Goal: Task Accomplishment & Management: Manage account settings

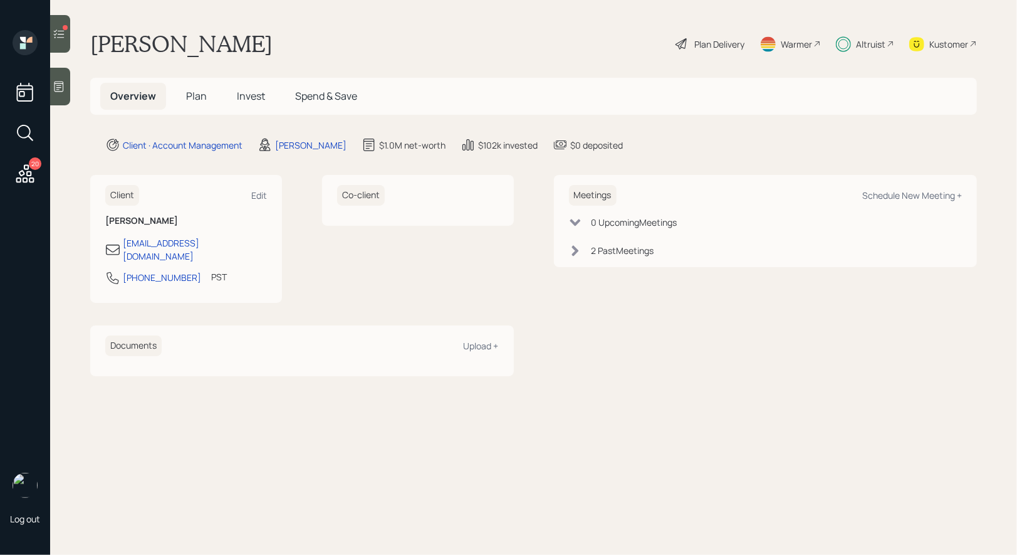
click at [195, 96] on span "Plan" at bounding box center [196, 96] width 21 height 14
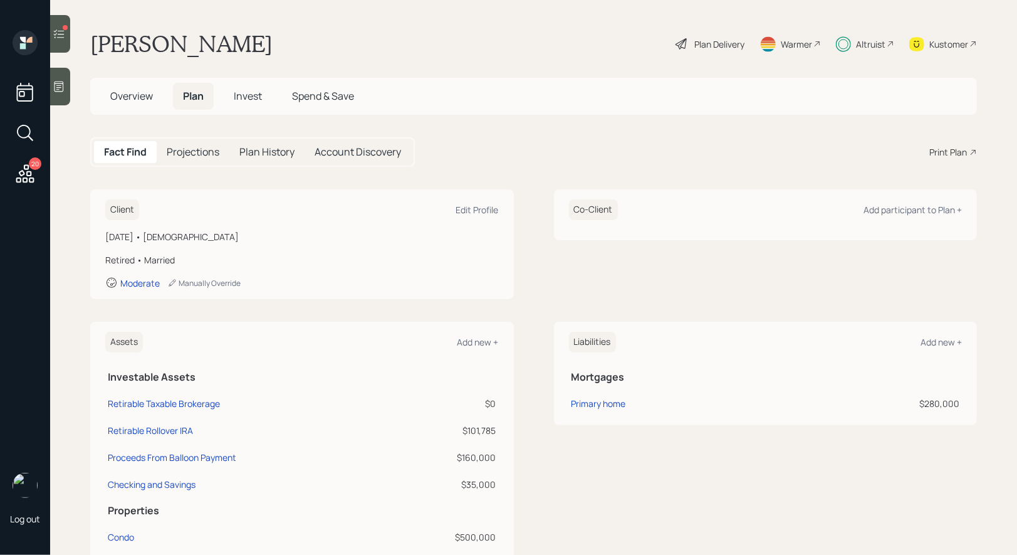
click at [244, 95] on span "Invest" at bounding box center [248, 96] width 28 height 14
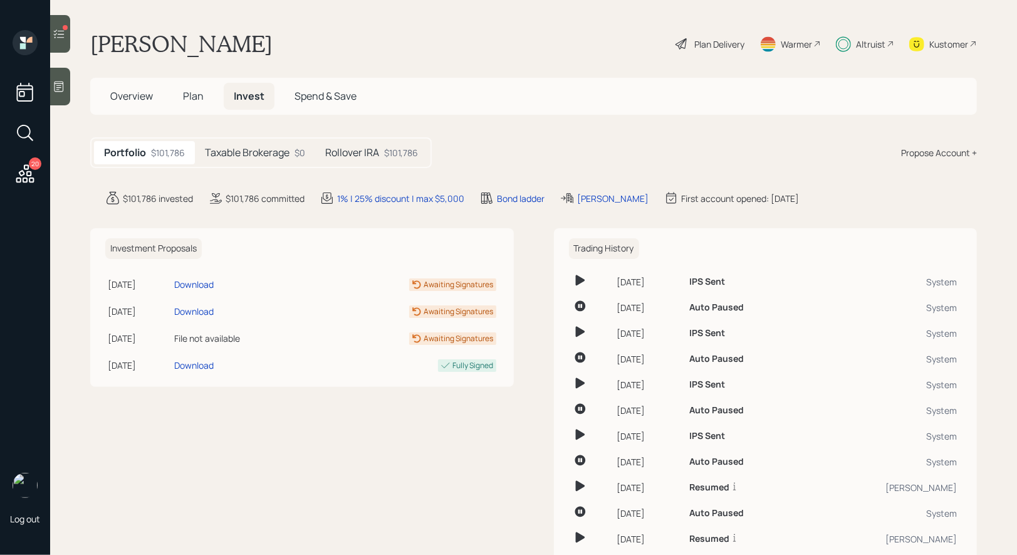
click at [376, 150] on h5 "Rollover IRA" at bounding box center [352, 153] width 54 height 12
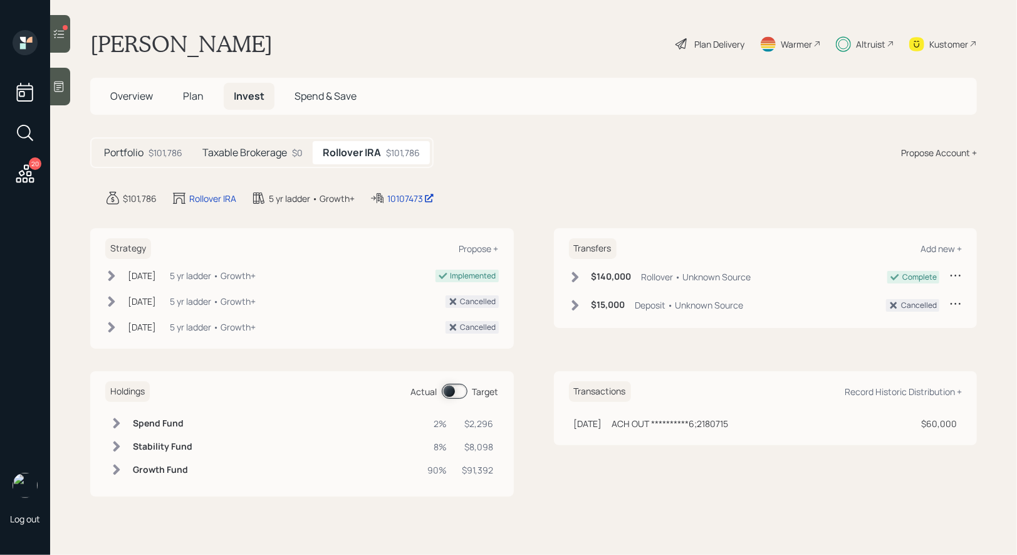
click at [450, 388] on span at bounding box center [455, 391] width 26 height 15
click at [460, 388] on span at bounding box center [455, 391] width 26 height 15
click at [60, 26] on div at bounding box center [60, 34] width 20 height 38
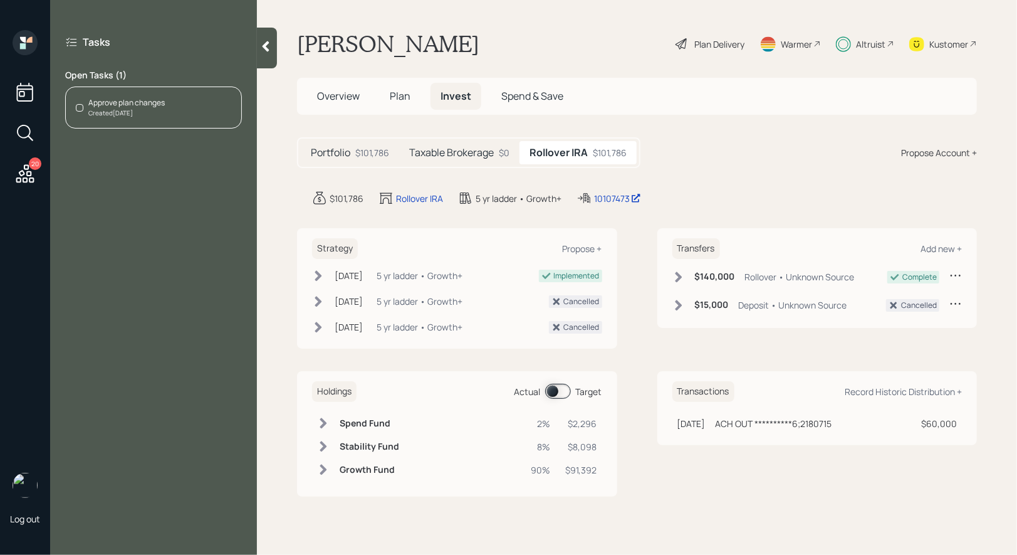
click at [110, 105] on div "Approve plan changes" at bounding box center [126, 102] width 76 height 11
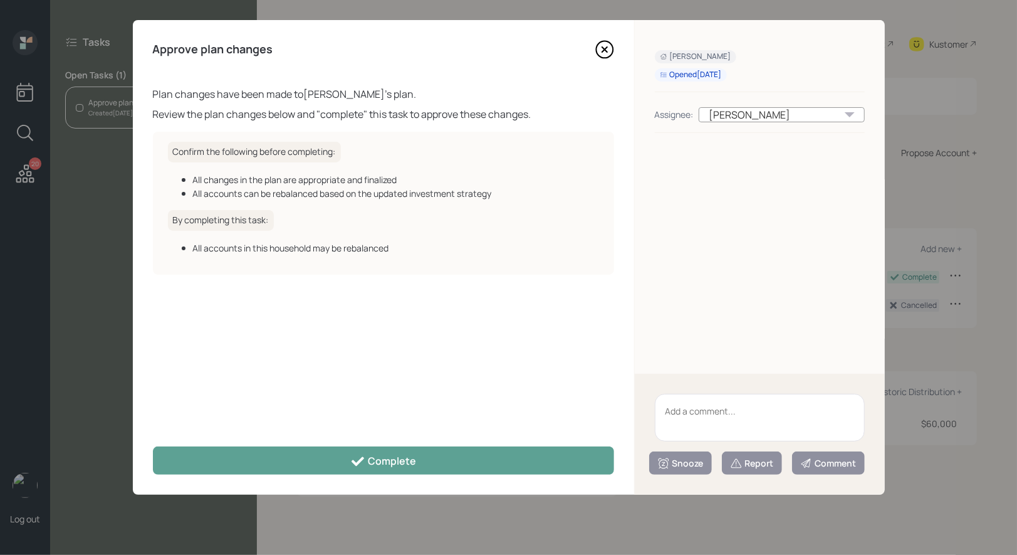
click at [600, 45] on icon at bounding box center [604, 49] width 19 height 19
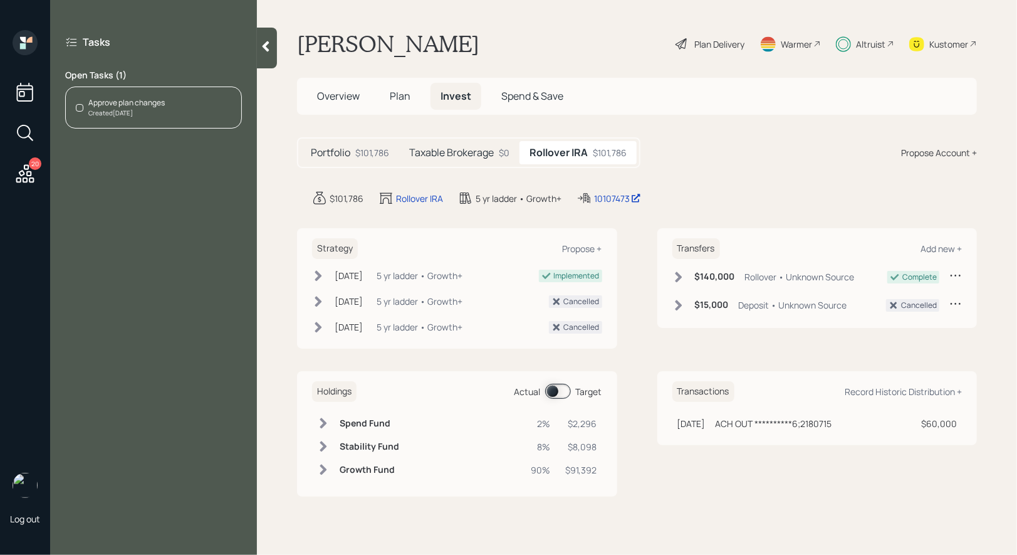
click at [142, 109] on div "Created 3 days ago" at bounding box center [126, 112] width 76 height 9
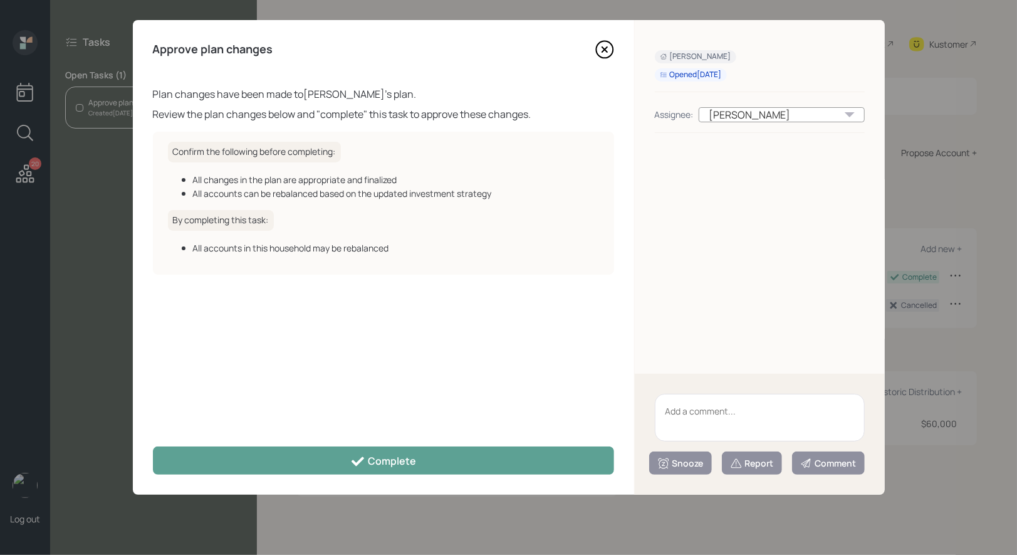
click at [608, 47] on icon at bounding box center [604, 49] width 19 height 19
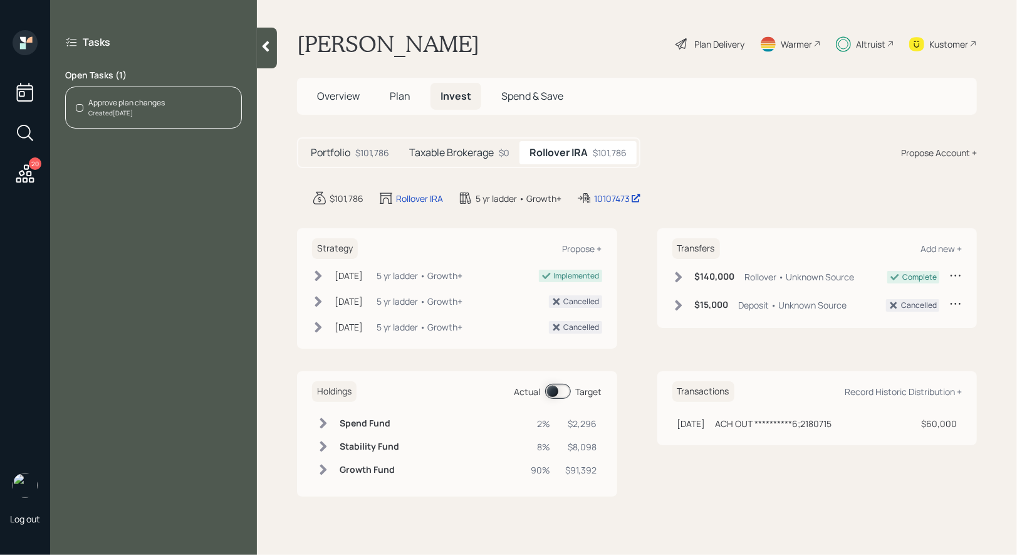
click at [968, 43] on div "Kustomer" at bounding box center [944, 44] width 68 height 28
click at [138, 112] on div "Created 3 days ago" at bounding box center [126, 112] width 76 height 9
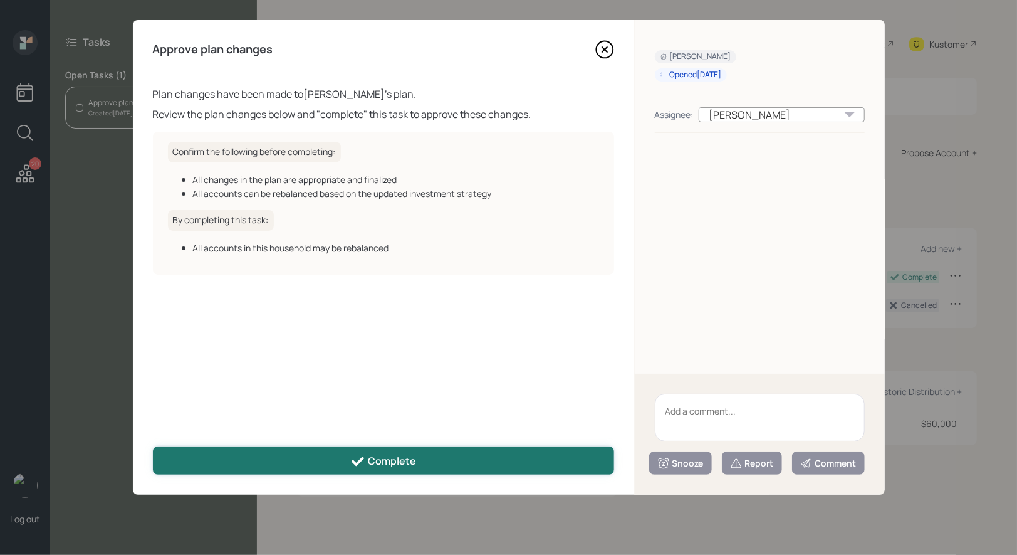
click at [391, 463] on div "Complete" at bounding box center [383, 461] width 66 height 15
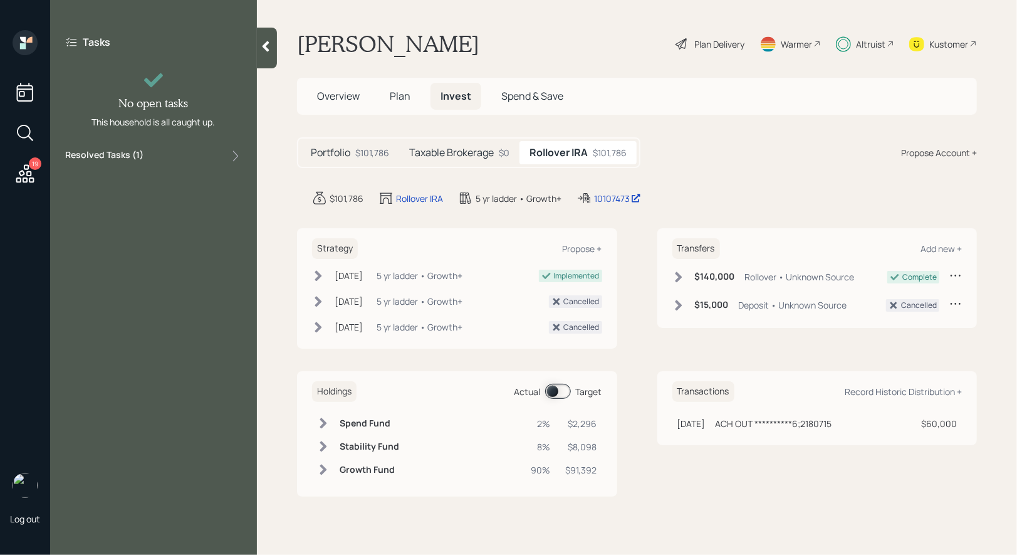
click at [23, 175] on icon at bounding box center [25, 173] width 23 height 23
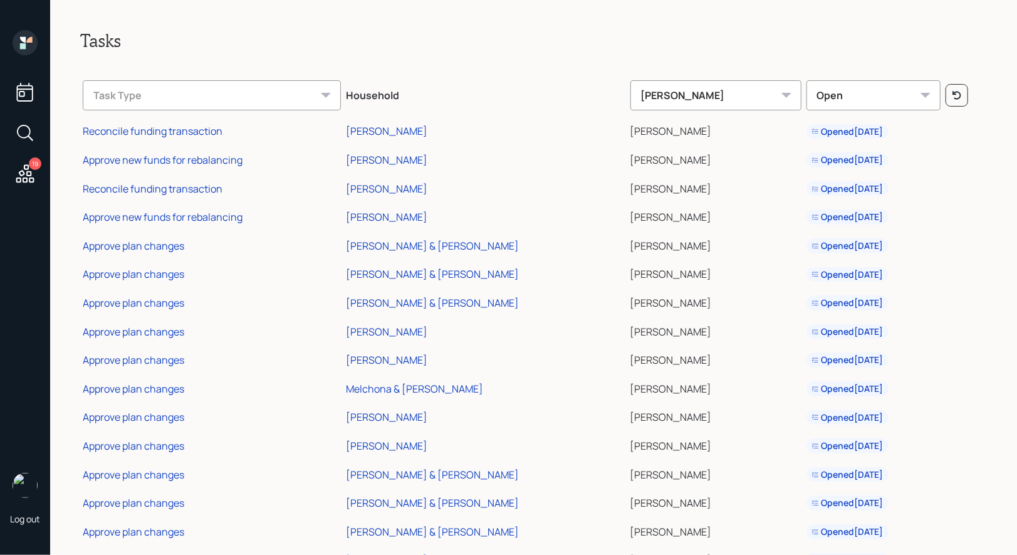
scroll to position [133, 0]
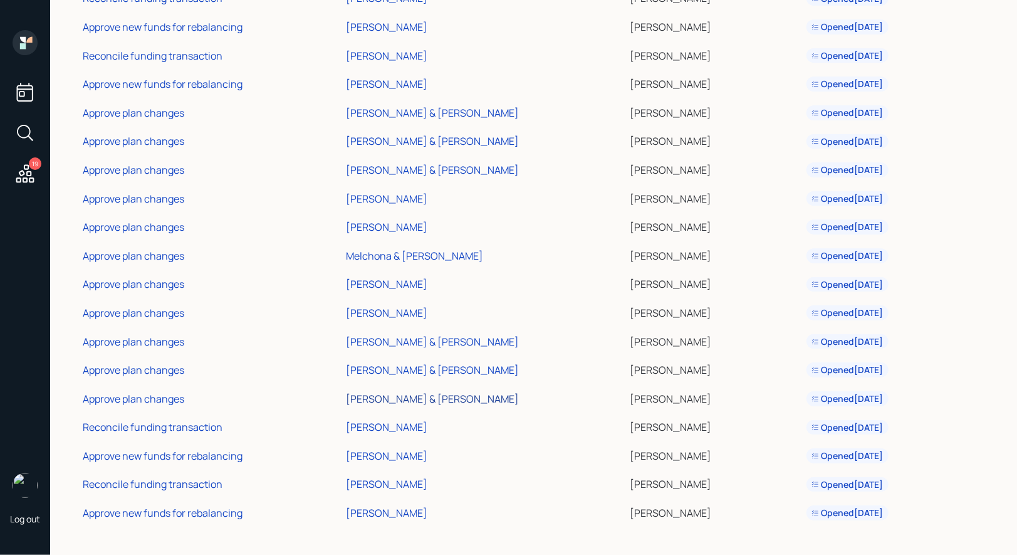
click at [399, 396] on div "[PERSON_NAME] & [PERSON_NAME]" at bounding box center [432, 399] width 173 height 14
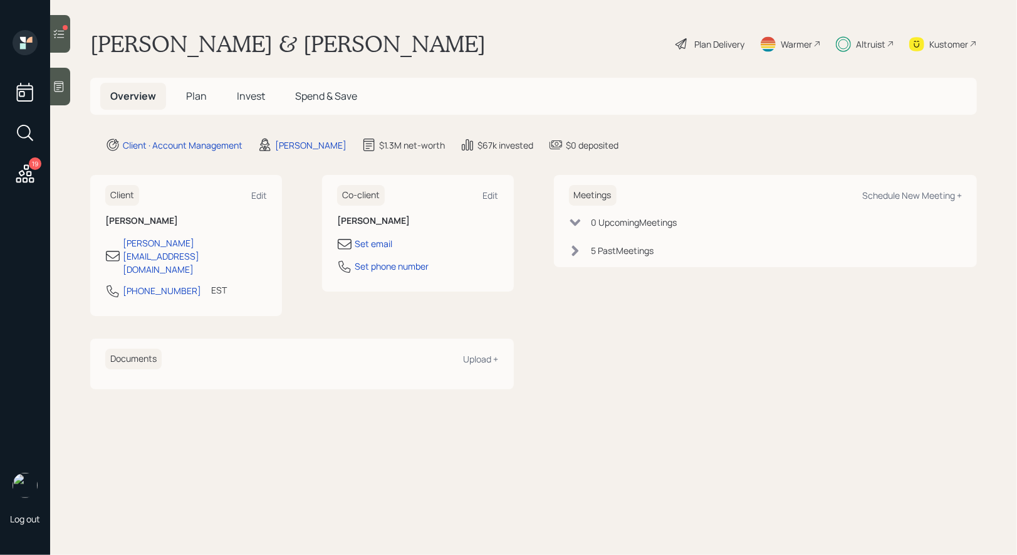
click at [247, 96] on span "Invest" at bounding box center [251, 96] width 28 height 14
